Goal: Navigation & Orientation: Find specific page/section

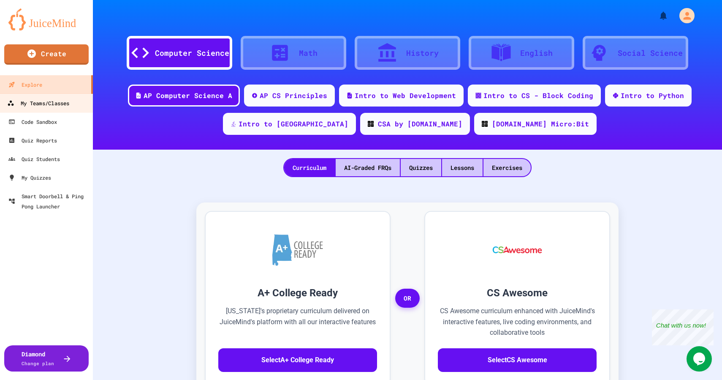
click at [55, 104] on div "My Teams/Classes" at bounding box center [38, 103] width 62 height 11
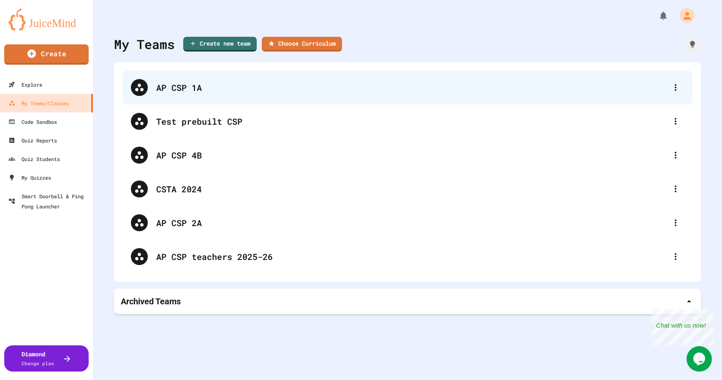
click at [224, 100] on div "AP CSP 1A" at bounding box center [407, 88] width 570 height 34
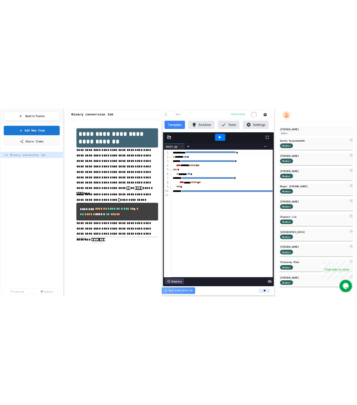
scroll to position [38, 0]
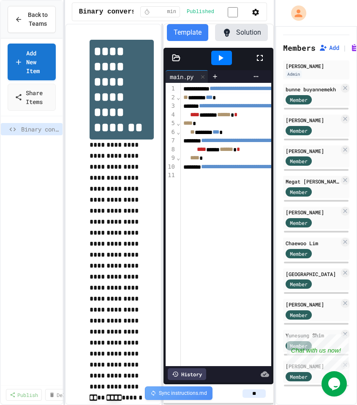
click at [343, 340] on span "Close" at bounding box center [339, 341] width 20 height 9
